Goal: Information Seeking & Learning: Learn about a topic

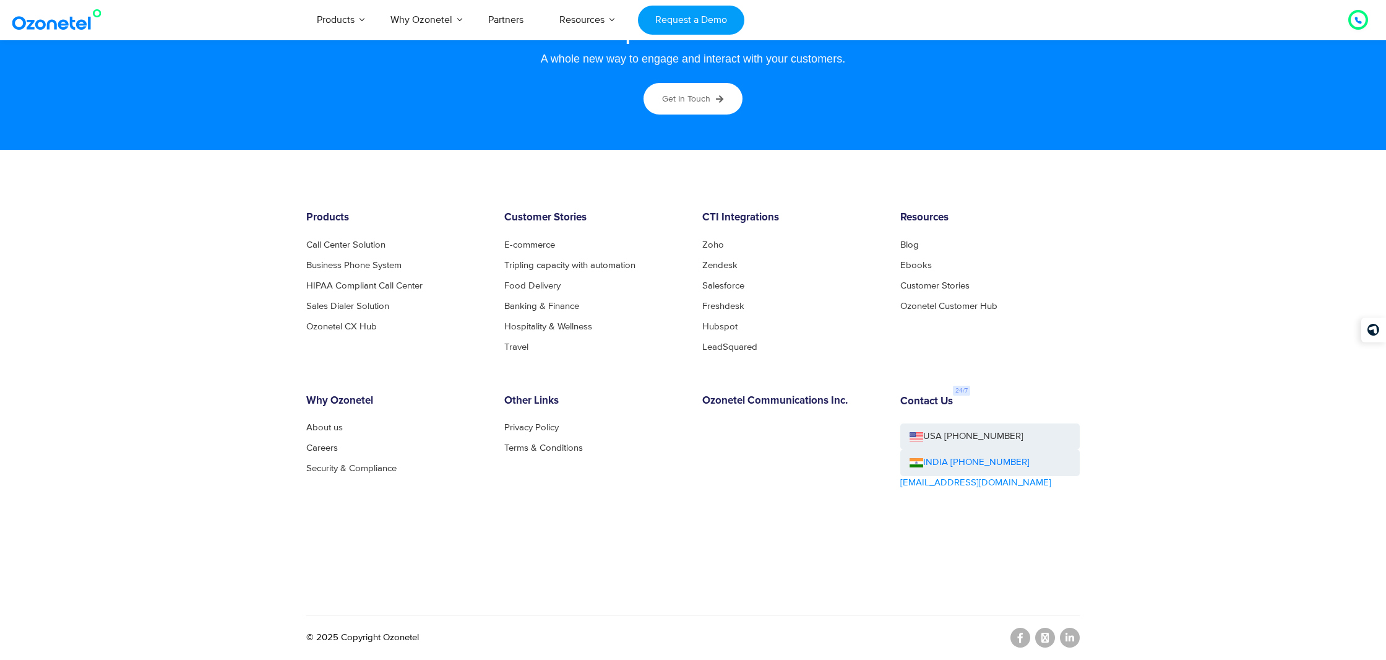
scroll to position [6615, 0]
click at [330, 429] on link "About us" at bounding box center [327, 427] width 43 height 9
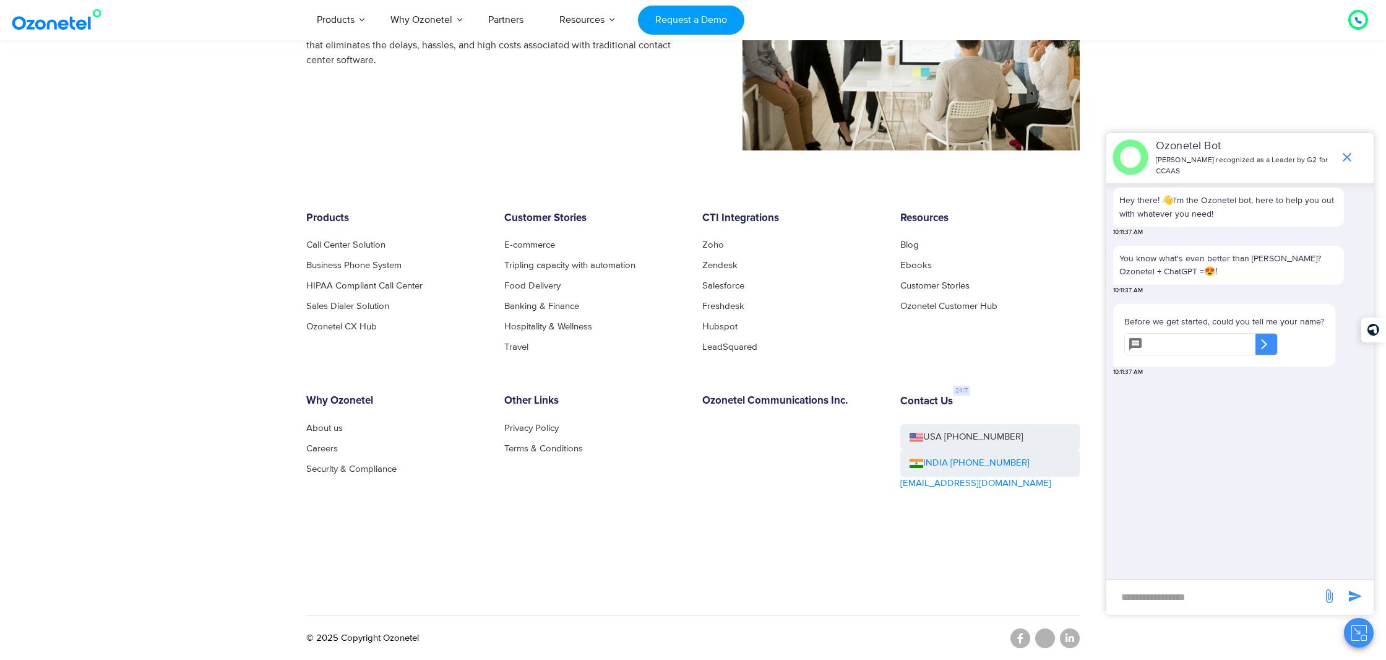
scroll to position [1181, 0]
